Goal: Find specific page/section: Find specific page/section

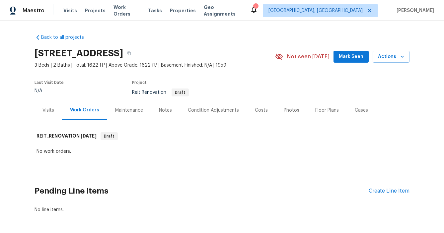
scroll to position [25, 0]
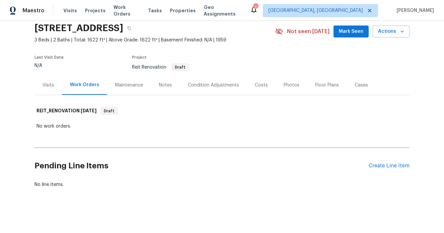
click at [19, 90] on div "Back to all projects [STREET_ADDRESS] 3 Beds | 2 Baths | Total: 1622 ft² | Abov…" at bounding box center [222, 127] width 444 height 212
click at [94, 11] on span "Projects" at bounding box center [95, 10] width 21 height 7
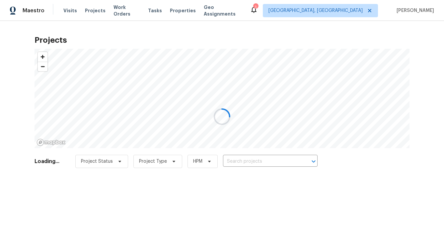
click at [180, 10] on div at bounding box center [222, 116] width 444 height 233
click at [170, 13] on div at bounding box center [222, 116] width 444 height 233
click at [170, 12] on div at bounding box center [222, 116] width 444 height 233
click at [179, 10] on div at bounding box center [222, 116] width 444 height 233
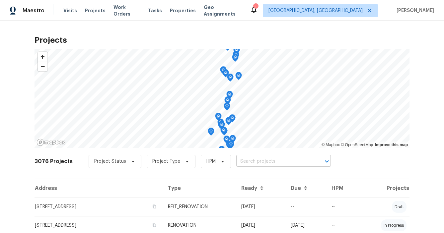
click at [250, 157] on input "text" at bounding box center [274, 162] width 76 height 10
click at [182, 13] on span "Properties" at bounding box center [183, 10] width 26 height 7
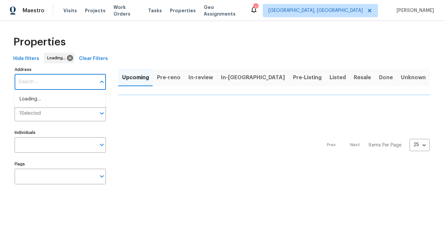
click at [63, 84] on input "Address" at bounding box center [55, 82] width 81 height 16
paste input "[STREET_ADDRESS][PERSON_NAME]"
type input "[STREET_ADDRESS][PERSON_NAME]"
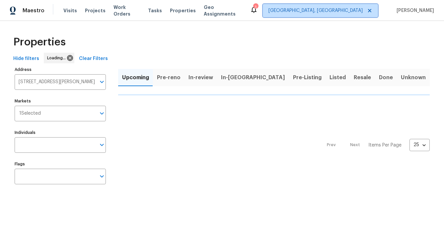
click at [355, 9] on span "[GEOGRAPHIC_DATA], [GEOGRAPHIC_DATA]" at bounding box center [315, 10] width 94 height 7
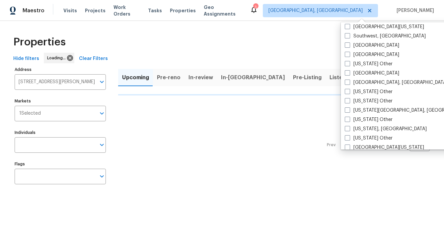
scroll to position [955, 0]
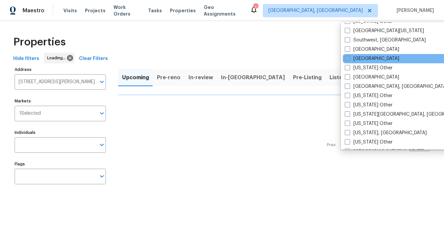
click at [349, 57] on span at bounding box center [347, 58] width 5 height 5
click at [349, 57] on input "[GEOGRAPHIC_DATA]" at bounding box center [347, 57] width 4 height 4
checkbox input "true"
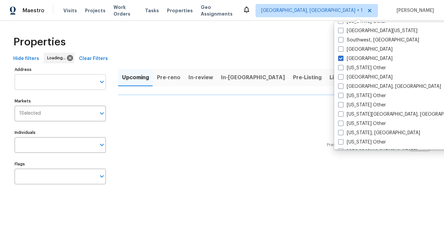
click at [62, 83] on input "Address" at bounding box center [55, 82] width 81 height 16
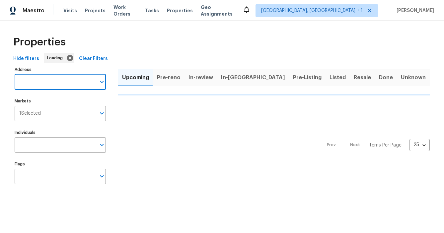
paste input "[STREET_ADDRESS][PERSON_NAME]"
type input "[STREET_ADDRESS][PERSON_NAME]"
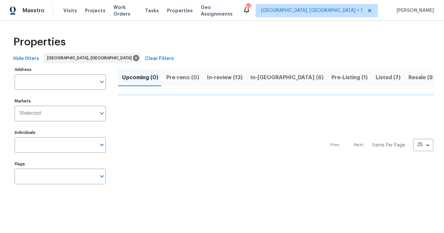
click at [221, 83] on button "In-review (13)" at bounding box center [224, 77] width 43 height 17
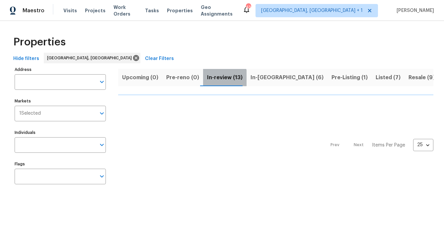
click at [221, 79] on span "In-review (13)" at bounding box center [224, 77] width 35 height 9
click at [38, 82] on input "Address" at bounding box center [55, 82] width 81 height 16
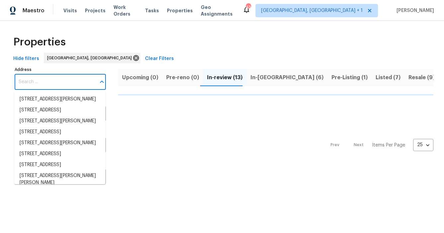
click at [38, 82] on input "Address" at bounding box center [55, 82] width 81 height 16
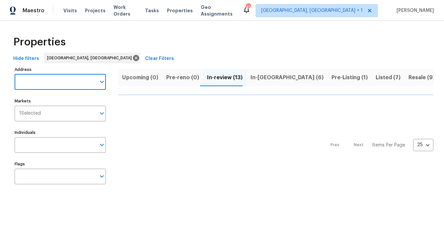
paste input "[STREET_ADDRESS][PERSON_NAME]"
type input "[STREET_ADDRESS][PERSON_NAME]"
click at [73, 82] on input "[STREET_ADDRESS][PERSON_NAME]" at bounding box center [55, 82] width 81 height 16
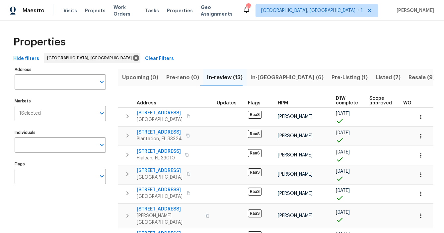
scroll to position [1, 0]
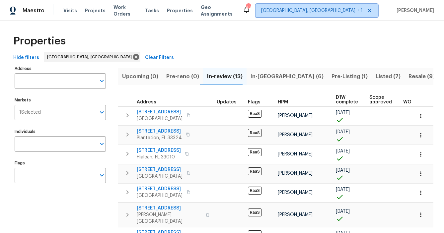
click at [355, 14] on span "[GEOGRAPHIC_DATA], [GEOGRAPHIC_DATA] + 1" at bounding box center [316, 10] width 122 height 13
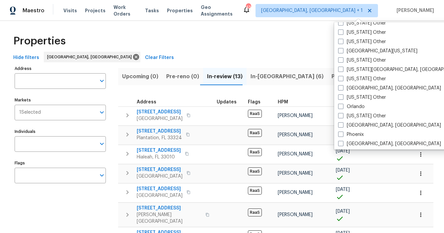
scroll to position [690, 0]
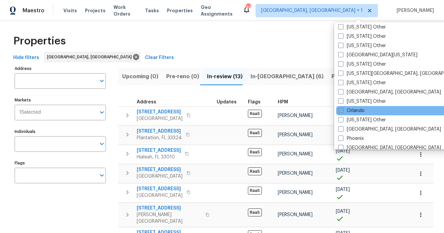
click at [340, 110] on span at bounding box center [340, 110] width 5 height 5
click at [340, 110] on input "Orlando" at bounding box center [340, 109] width 4 height 4
checkbox input "true"
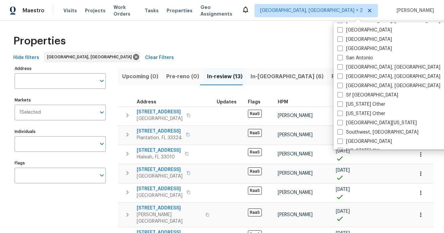
scroll to position [874, 0]
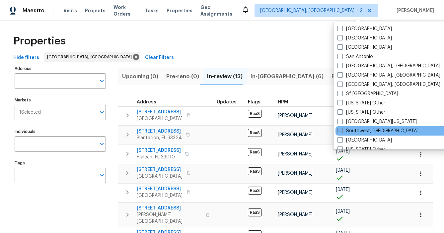
click at [343, 132] on label "Southwest, [GEOGRAPHIC_DATA]" at bounding box center [377, 131] width 81 height 7
click at [342, 132] on input "Southwest, [GEOGRAPHIC_DATA]" at bounding box center [339, 130] width 4 height 4
checkbox input "true"
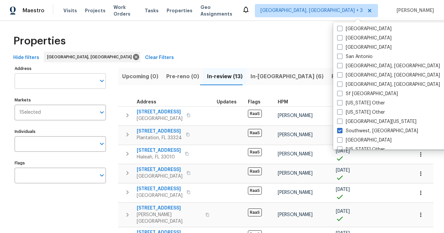
click at [52, 78] on input "Address" at bounding box center [55, 81] width 81 height 16
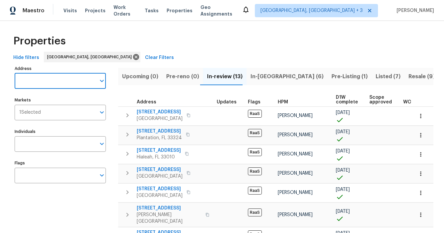
paste input "[STREET_ADDRESS][PERSON_NAME]"
type input "[STREET_ADDRESS][PERSON_NAME]"
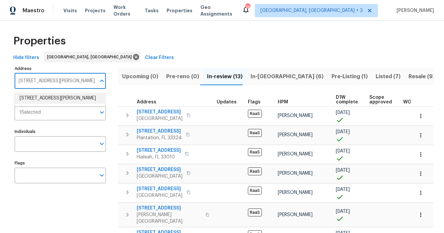
click at [46, 100] on li "[STREET_ADDRESS][PERSON_NAME]" at bounding box center [59, 98] width 91 height 11
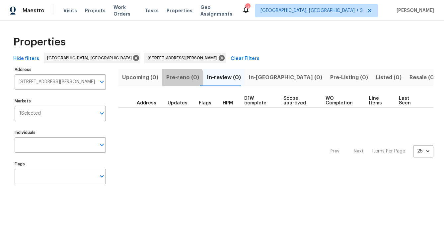
click at [178, 81] on span "Pre-reno (0)" at bounding box center [182, 77] width 33 height 9
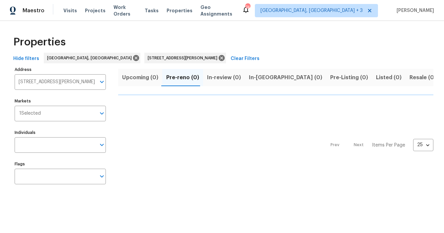
click at [226, 81] on span "In-review (0)" at bounding box center [224, 77] width 34 height 9
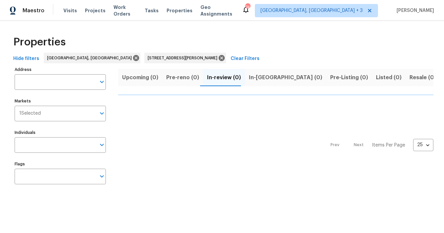
type input "[STREET_ADDRESS][PERSON_NAME]"
click at [256, 81] on span "In-[GEOGRAPHIC_DATA] (0)" at bounding box center [285, 77] width 73 height 9
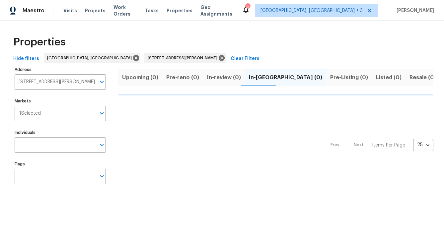
click at [330, 79] on span "Pre-Listing (0)" at bounding box center [349, 77] width 38 height 9
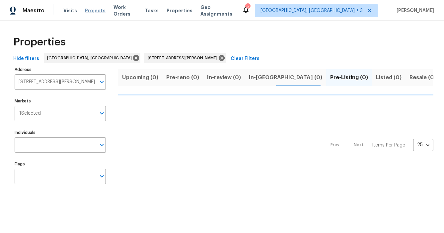
click at [91, 11] on span "Projects" at bounding box center [95, 10] width 21 height 7
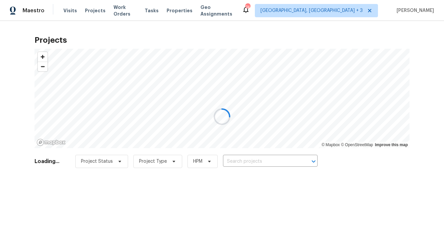
click at [236, 158] on div at bounding box center [222, 116] width 444 height 233
click at [235, 158] on div at bounding box center [222, 116] width 444 height 233
click at [229, 159] on div at bounding box center [222, 116] width 444 height 233
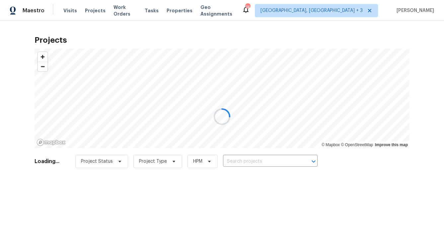
click at [229, 159] on div at bounding box center [222, 116] width 444 height 233
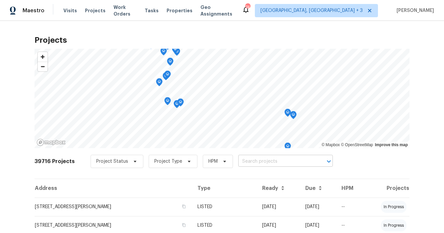
click at [251, 163] on input "text" at bounding box center [276, 162] width 76 height 10
paste input "[STREET_ADDRESS][PERSON_NAME]"
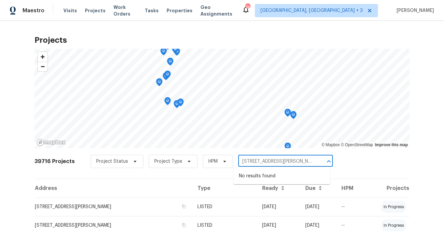
type input "[STREET_ADDRESS][PERSON_NAME]"
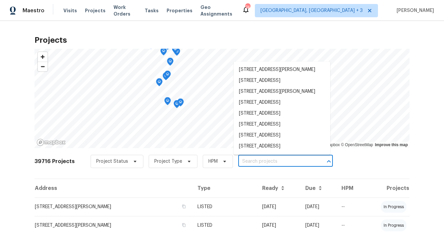
click at [250, 162] on input "text" at bounding box center [276, 162] width 76 height 10
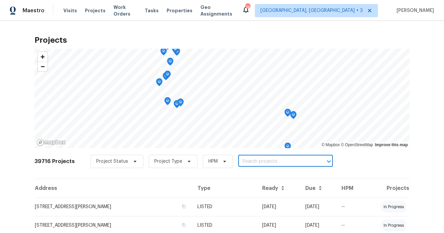
click at [250, 163] on input "text" at bounding box center [276, 162] width 76 height 10
paste input "[STREET_ADDRESS][PERSON_NAME]"
type input "[STREET_ADDRESS][PERSON_NAME]"
click at [172, 11] on span "Properties" at bounding box center [179, 10] width 26 height 7
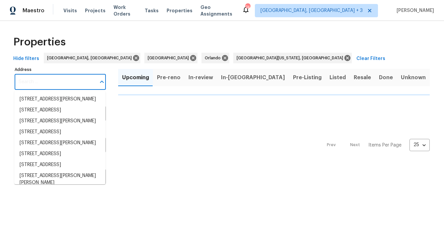
click at [46, 86] on input "Address" at bounding box center [55, 82] width 81 height 16
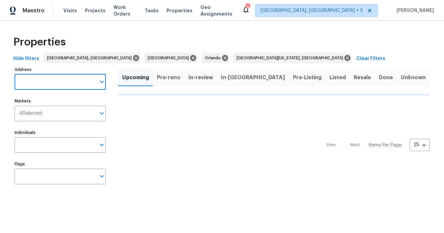
paste input "[STREET_ADDRESS][PERSON_NAME]"
type input "[STREET_ADDRESS][PERSON_NAME]"
drag, startPoint x: 1, startPoint y: 132, endPoint x: 41, endPoint y: 149, distance: 43.7
click at [41, 147] on div "Properties Hide filters [GEOGRAPHIC_DATA], [GEOGRAPHIC_DATA] [GEOGRAPHIC_DATA][…" at bounding box center [222, 111] width 444 height 181
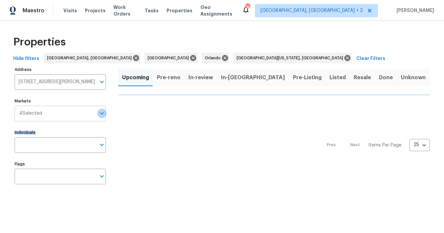
click at [104, 114] on icon "Open" at bounding box center [102, 113] width 8 height 8
click at [137, 132] on div "Prev Next Items Per Page 25 25 ​" at bounding box center [273, 144] width 311 height 96
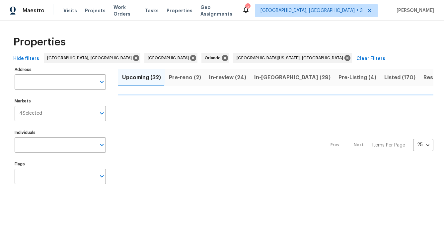
click at [277, 144] on div "Prev Next Items Per Page 25 25 ​" at bounding box center [275, 144] width 315 height 96
click at [182, 75] on span "Pre-reno (2)" at bounding box center [185, 77] width 32 height 9
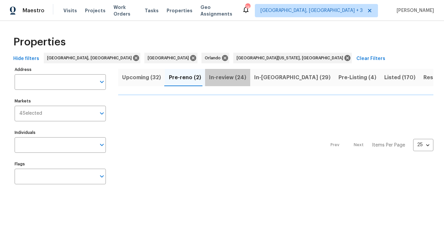
click at [226, 78] on span "In-review (24)" at bounding box center [227, 77] width 37 height 9
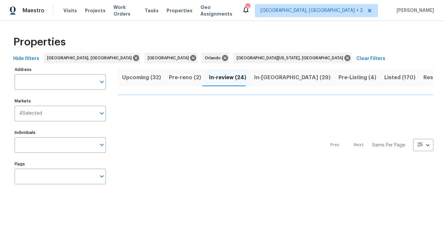
click at [177, 78] on span "Pre-reno (2)" at bounding box center [185, 77] width 32 height 9
